Goal: Navigation & Orientation: Find specific page/section

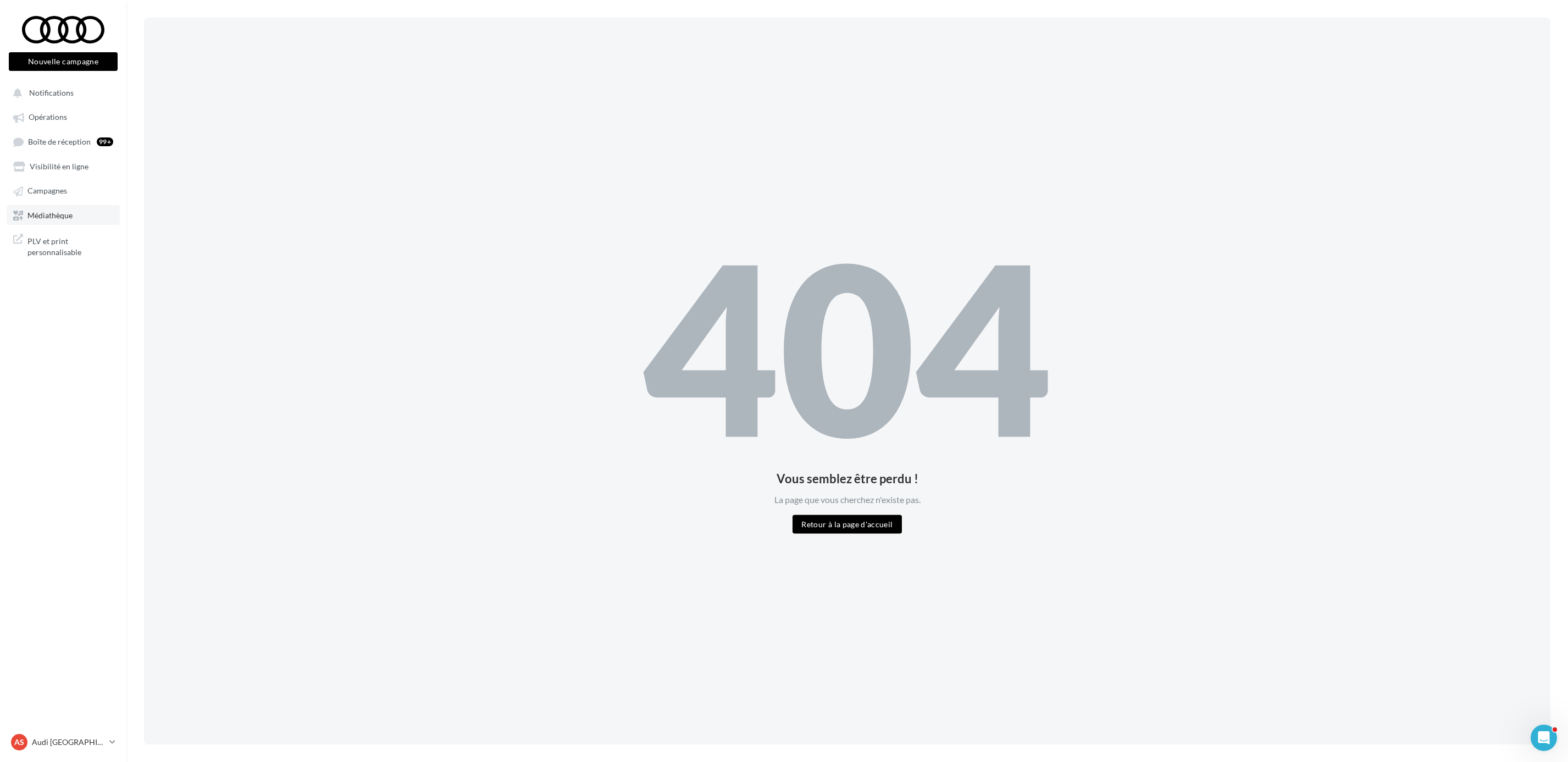
click at [62, 222] on link "Médiathèque" at bounding box center [63, 215] width 113 height 20
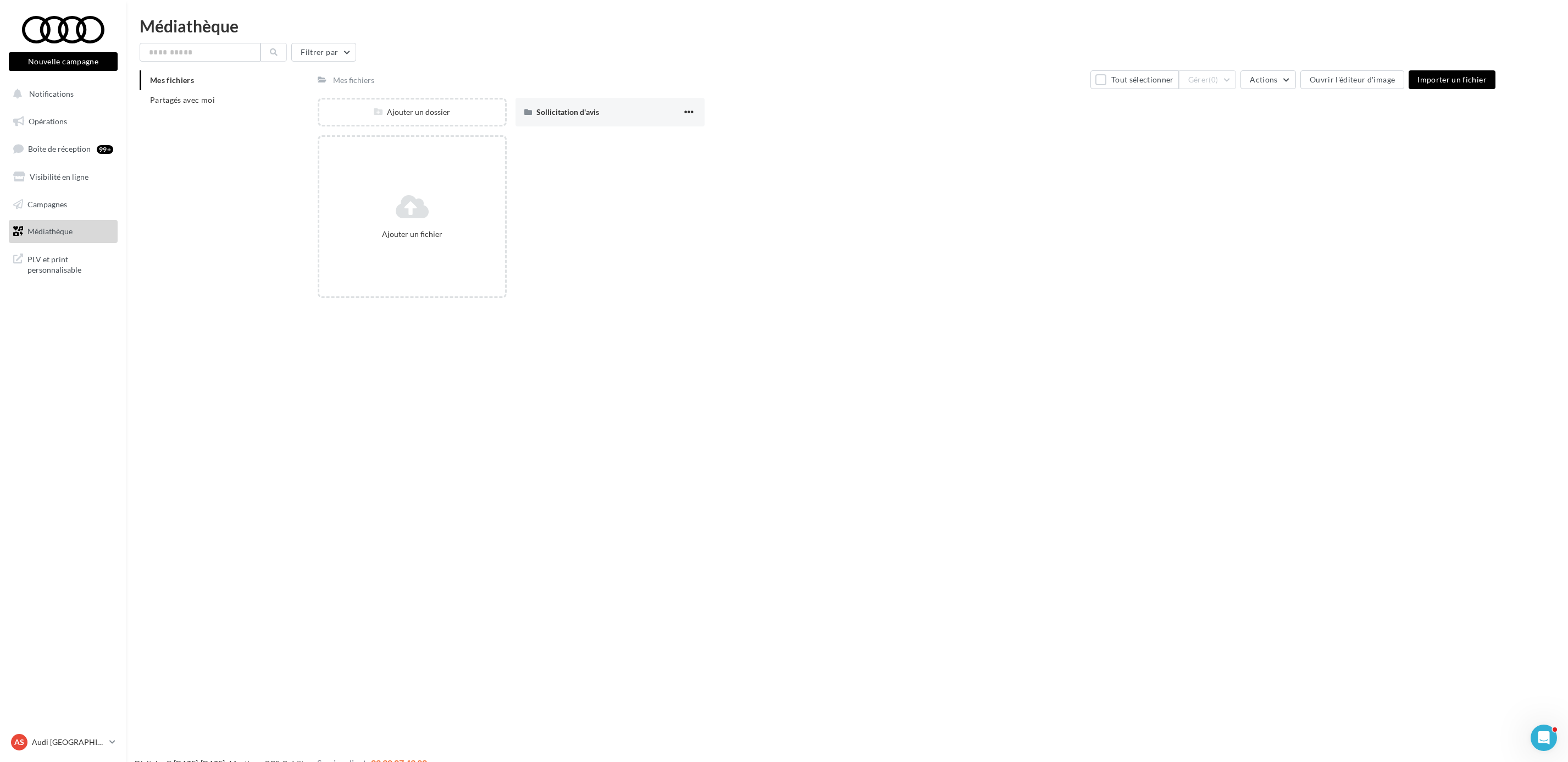
click at [58, 192] on ul "Opérations Boîte de réception 99+ Visibilité en ligne Campagnes Médiathèque" at bounding box center [63, 176] width 117 height 142
click at [66, 201] on span "Campagnes" at bounding box center [47, 203] width 40 height 9
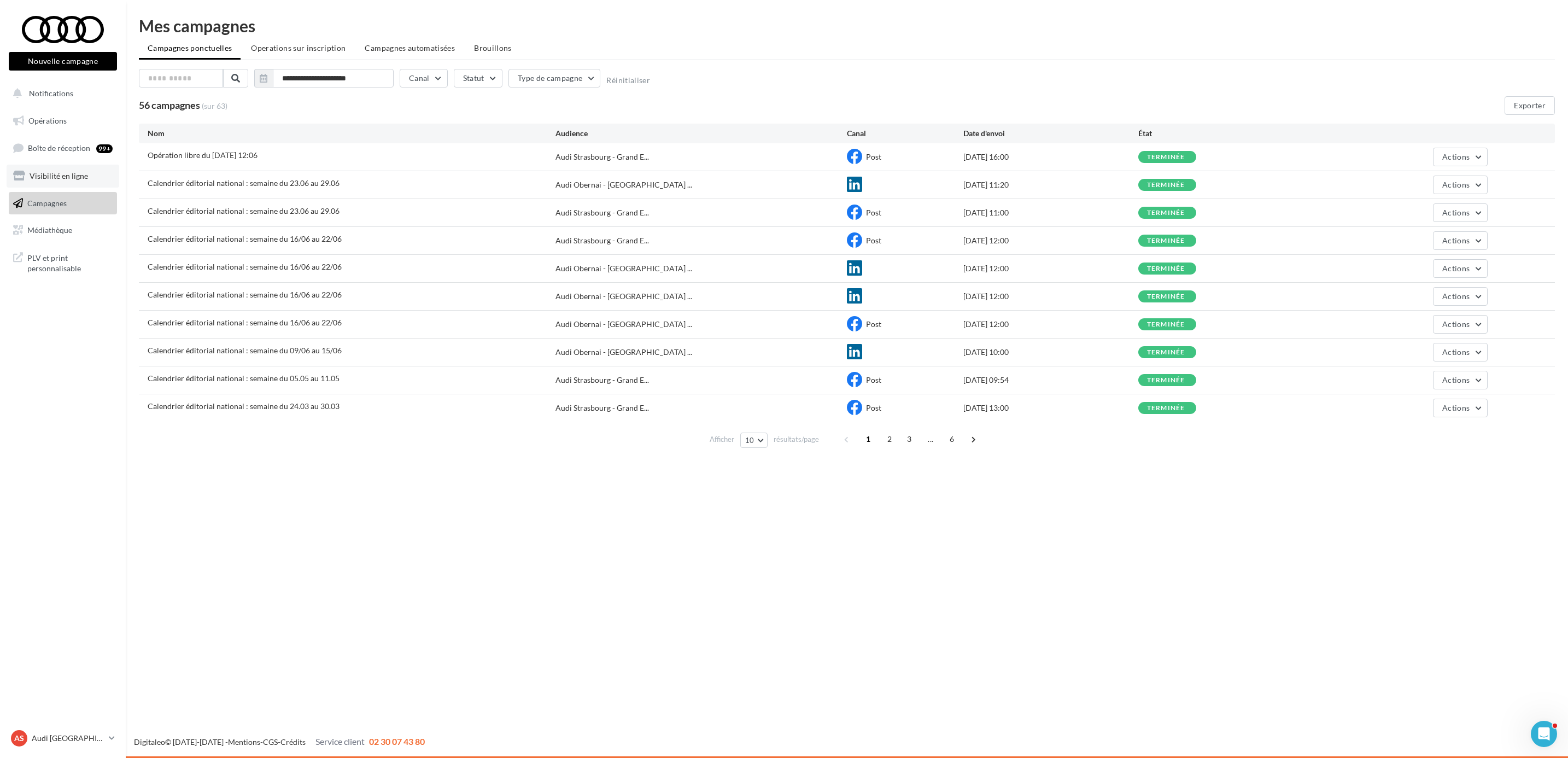
click at [69, 173] on span "Visibilité en ligne" at bounding box center [59, 175] width 58 height 9
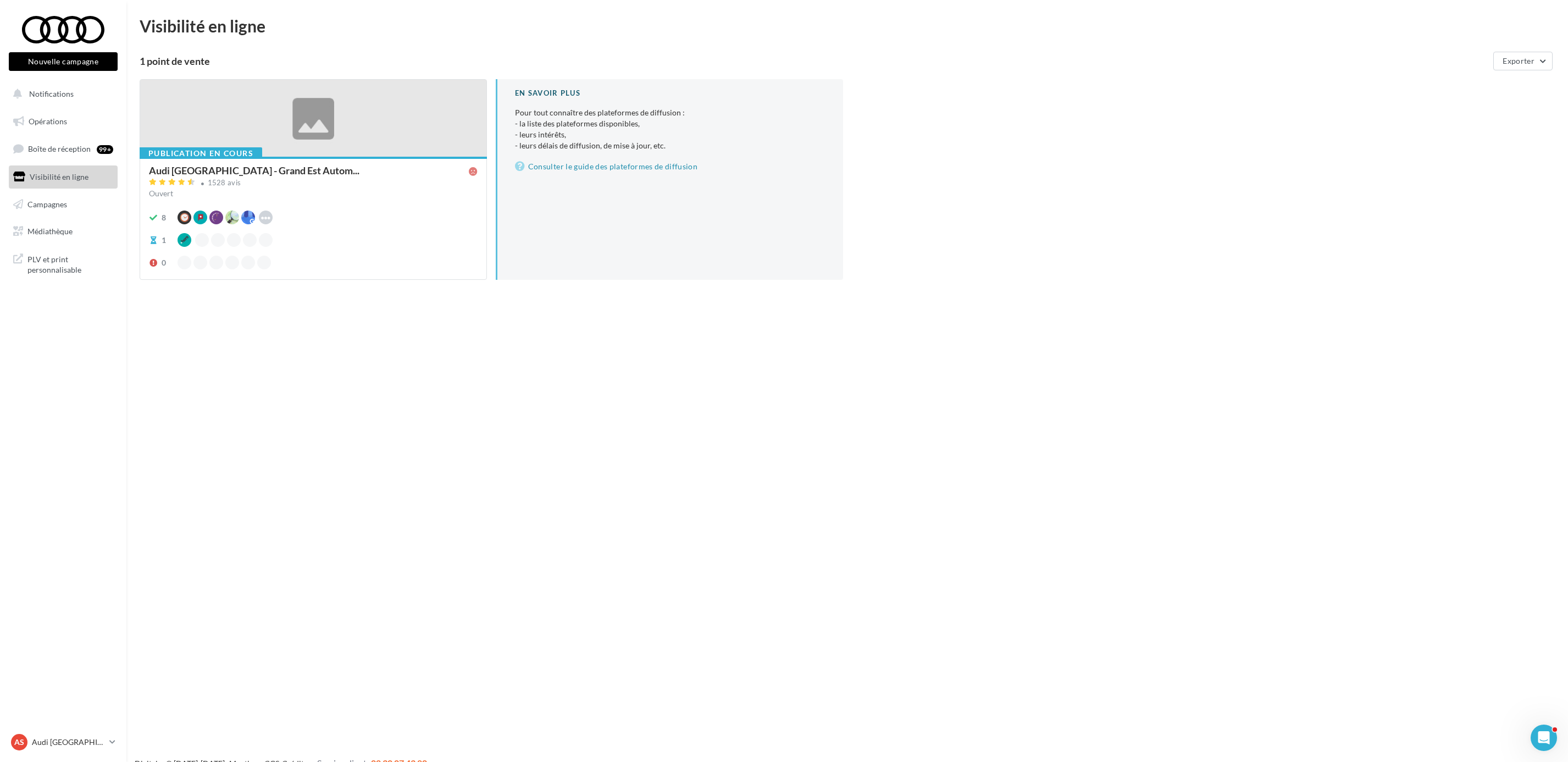
click at [70, 130] on link "Opérations" at bounding box center [63, 122] width 113 height 23
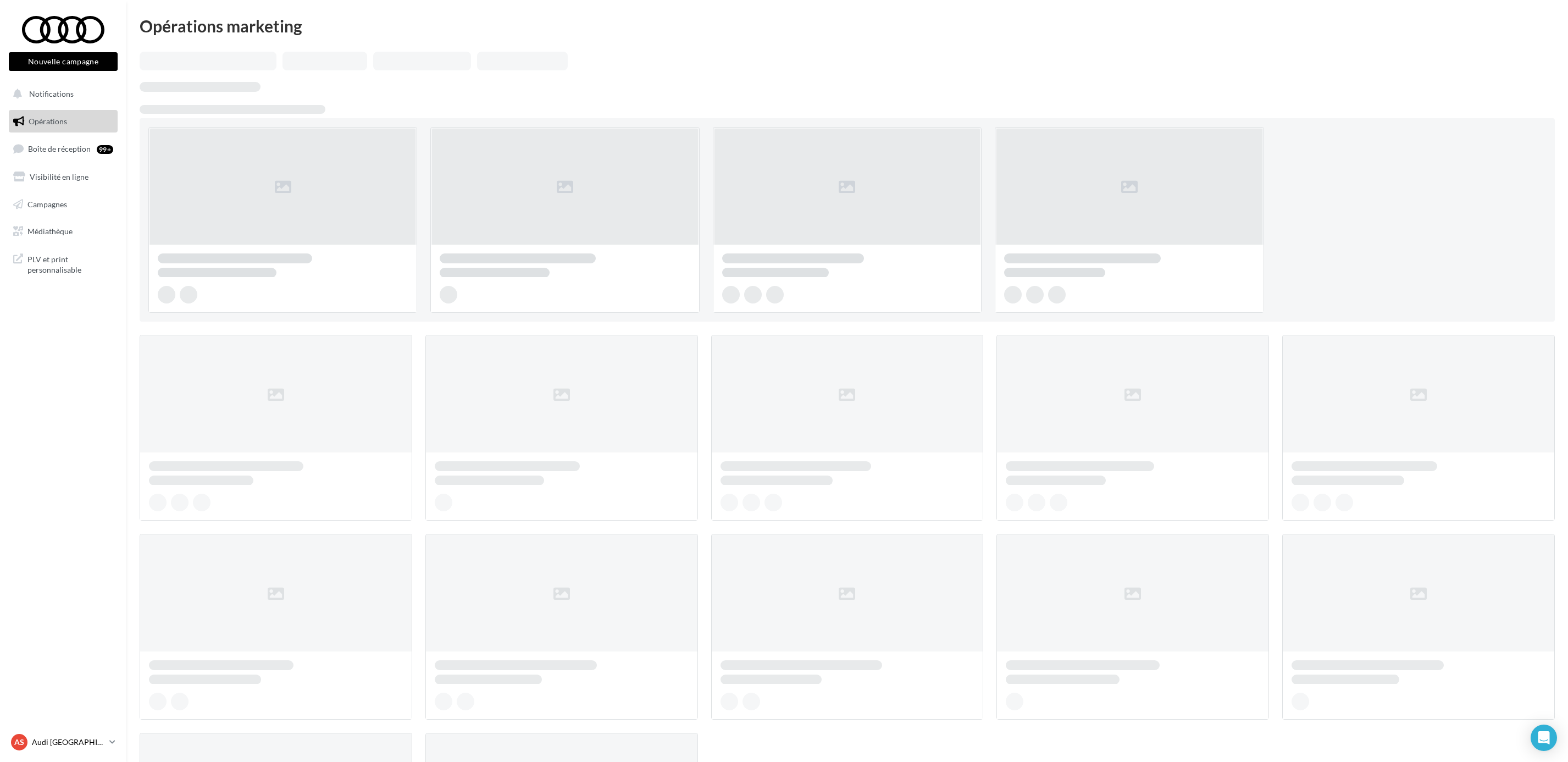
click at [100, 734] on div "AS Audi STRASBOURG audi-stra-sch" at bounding box center [58, 742] width 94 height 17
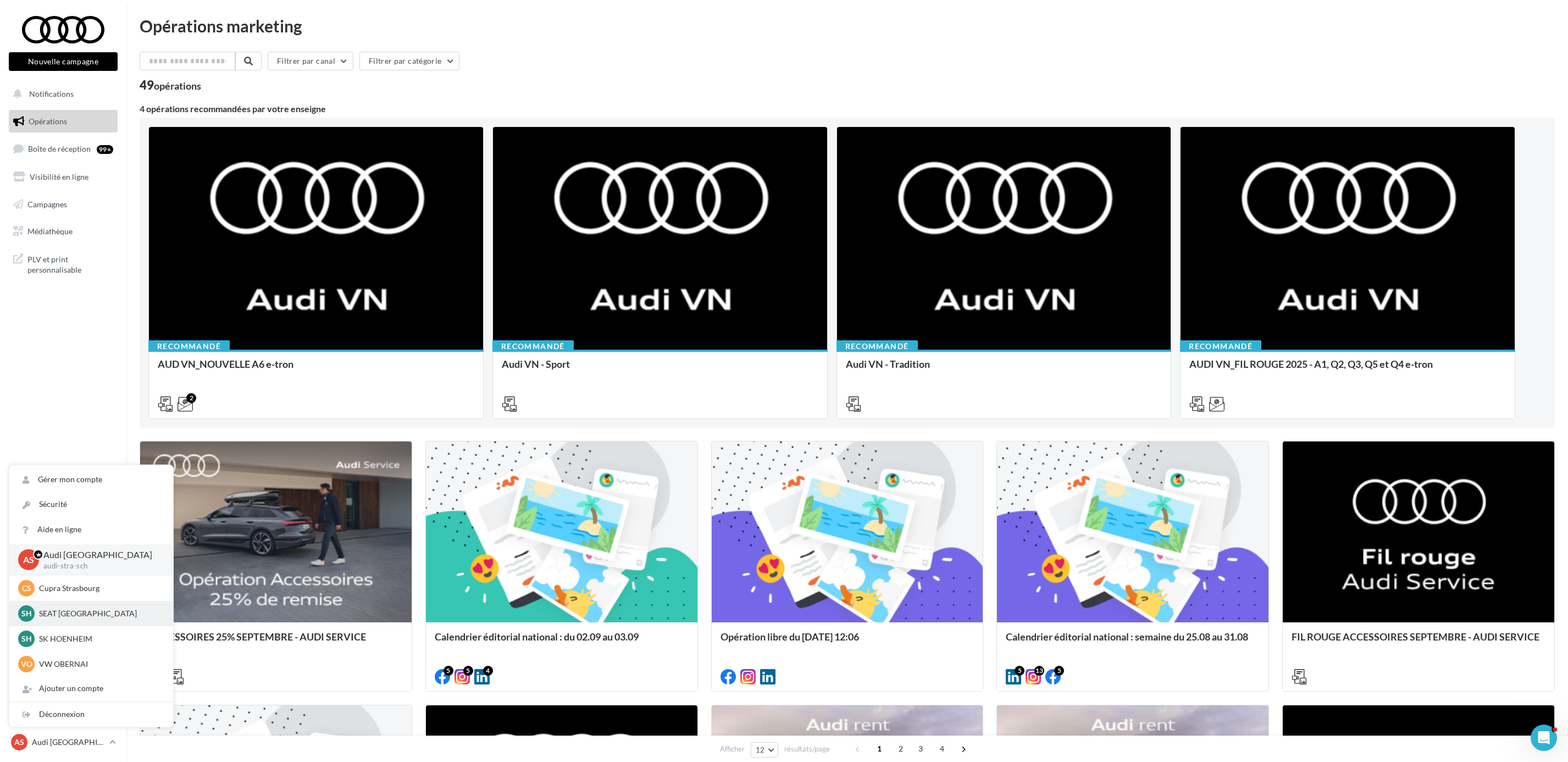
click at [74, 608] on p "SEAT [GEOGRAPHIC_DATA]" at bounding box center [100, 613] width 121 height 11
